Goal: Browse casually: Explore the website without a specific task or goal

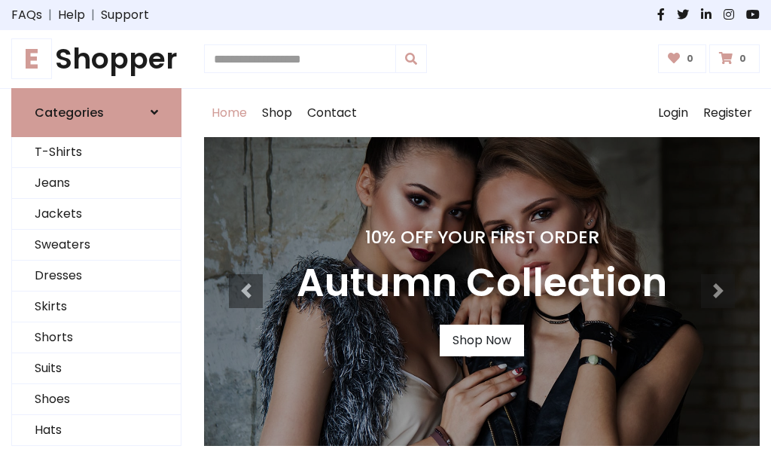
click at [385, 227] on h4 "10% Off Your First Order" at bounding box center [482, 237] width 370 height 21
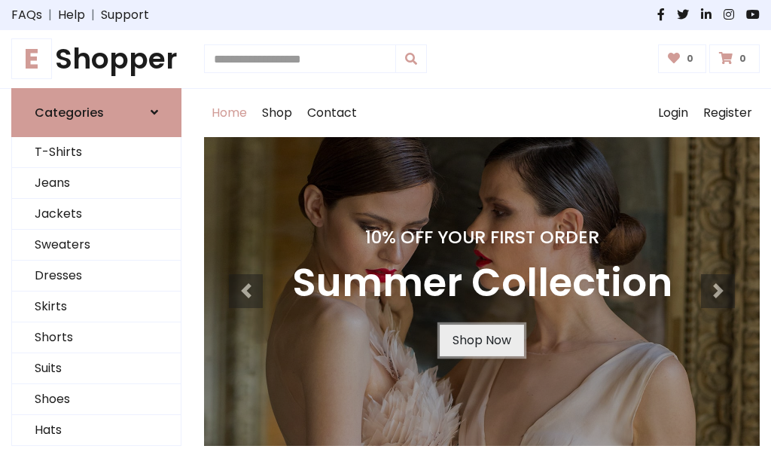
click at [481, 339] on link "Shop Now" at bounding box center [482, 340] width 84 height 32
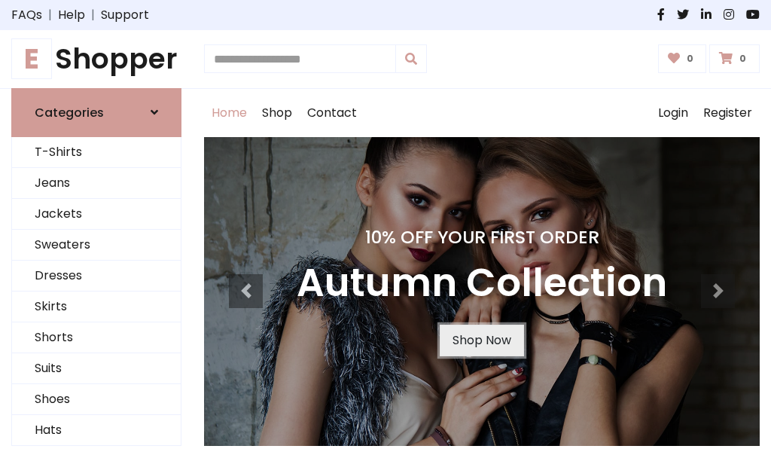
click at [481, 339] on link "Shop Now" at bounding box center [482, 340] width 84 height 32
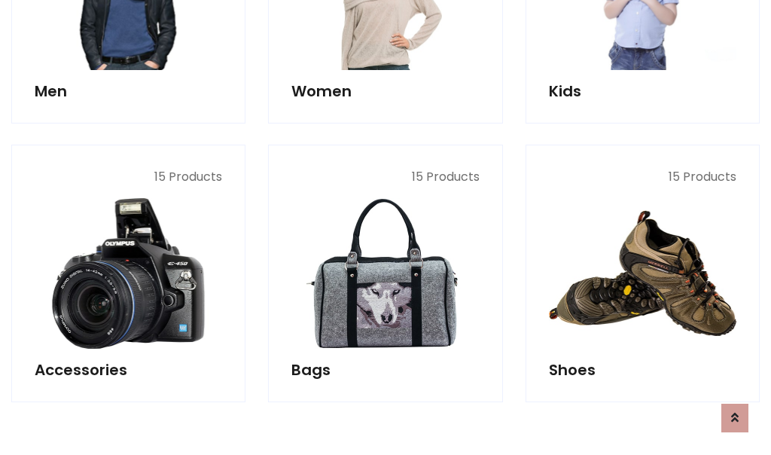
scroll to position [1501, 0]
